Goal: Browse casually

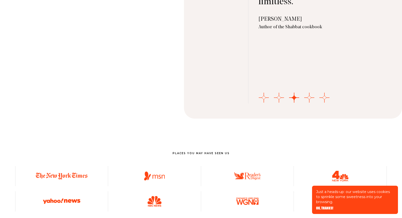
scroll to position [1773, 0]
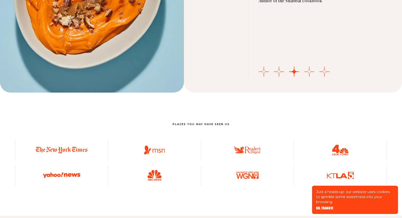
click at [309, 69] on button "Go to slide 4" at bounding box center [309, 72] width 10 height 10
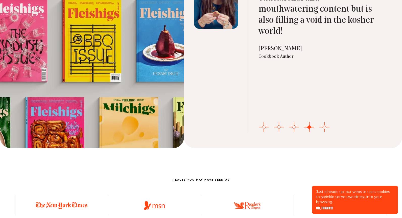
scroll to position [1743, 0]
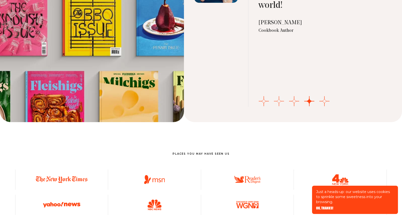
click at [281, 101] on button "Go to slide 2" at bounding box center [279, 101] width 10 height 10
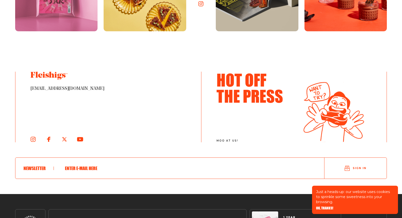
scroll to position [2770, 0]
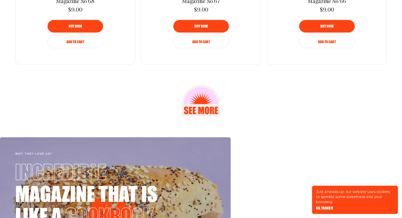
scroll to position [787, 0]
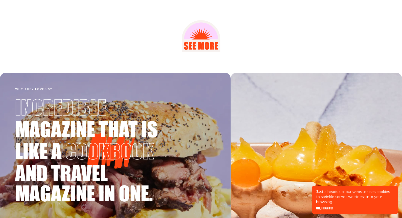
click at [203, 41] on icon at bounding box center [201, 36] width 39 height 32
click at [203, 27] on icon at bounding box center [201, 30] width 34 height 17
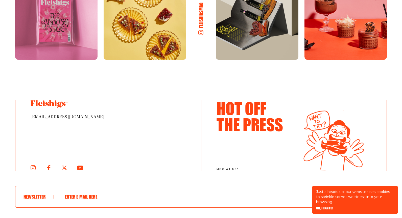
scroll to position [863, 0]
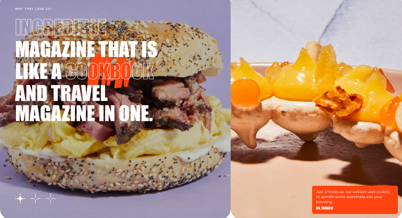
scroll to position [868, 0]
click at [33, 201] on button "Go to slide 2" at bounding box center [35, 199] width 10 height 10
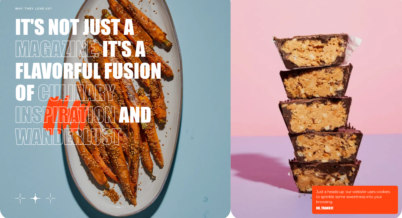
click at [55, 197] on button "Go to slide 3" at bounding box center [50, 199] width 10 height 10
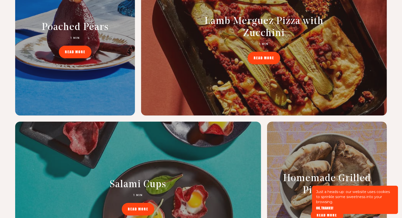
scroll to position [2100, 0]
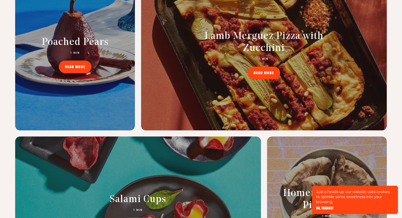
scroll to position [2100, 0]
